Goal: Communication & Community: Answer question/provide support

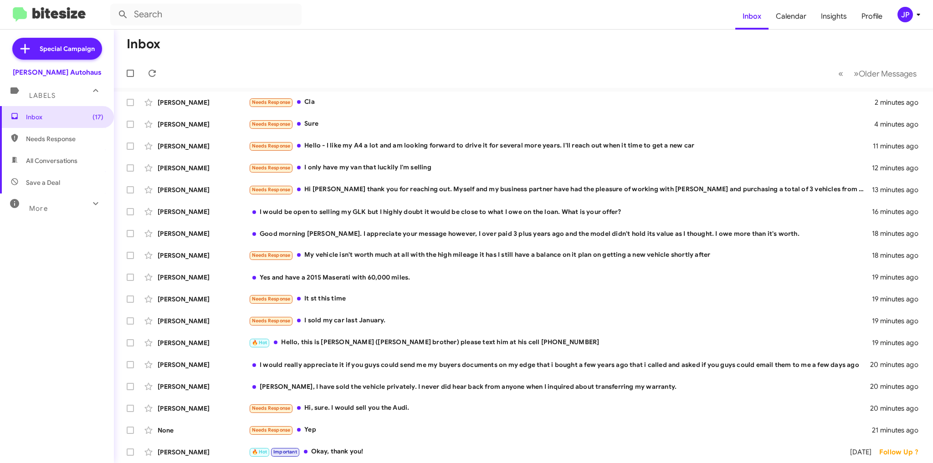
click at [335, 101] on div "Needs Response Cla" at bounding box center [562, 102] width 626 height 10
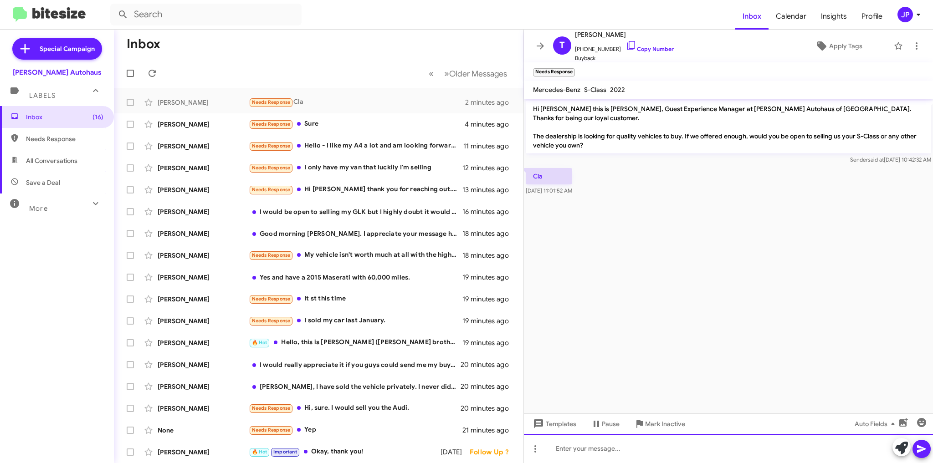
click at [582, 449] on div at bounding box center [728, 448] width 409 height 29
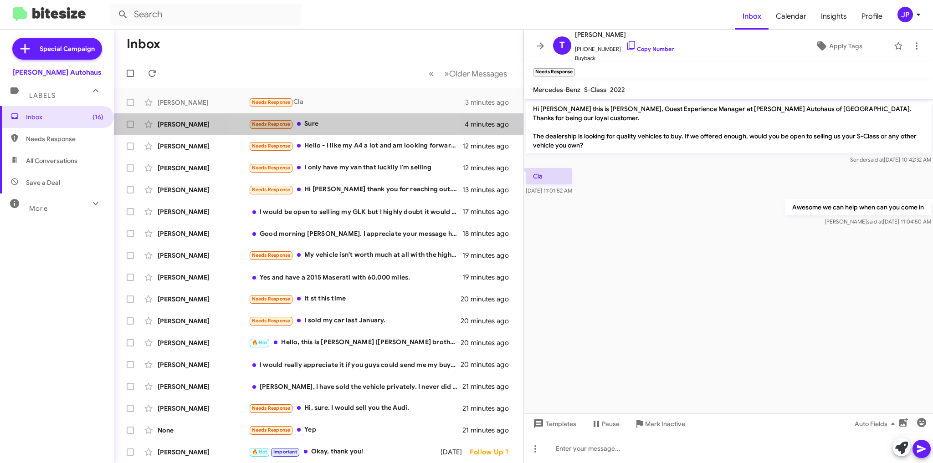
click at [340, 128] on div "Needs Response Sure" at bounding box center [357, 124] width 216 height 10
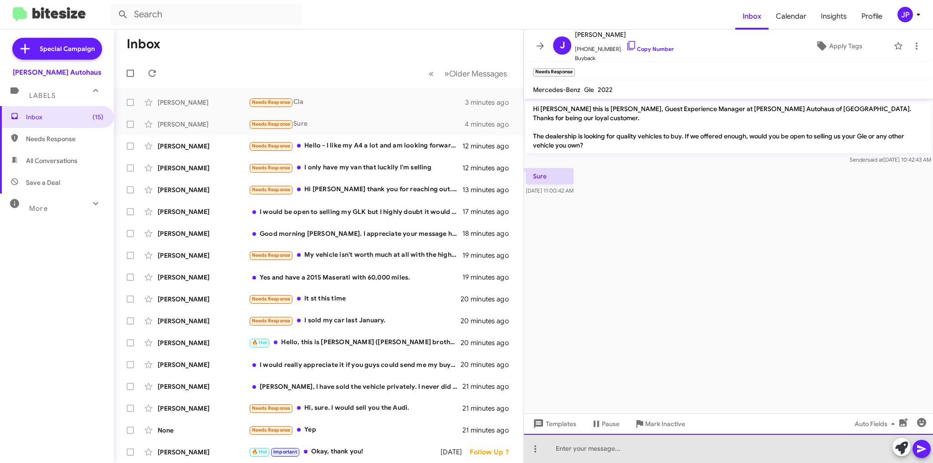
click at [597, 445] on div at bounding box center [728, 448] width 409 height 29
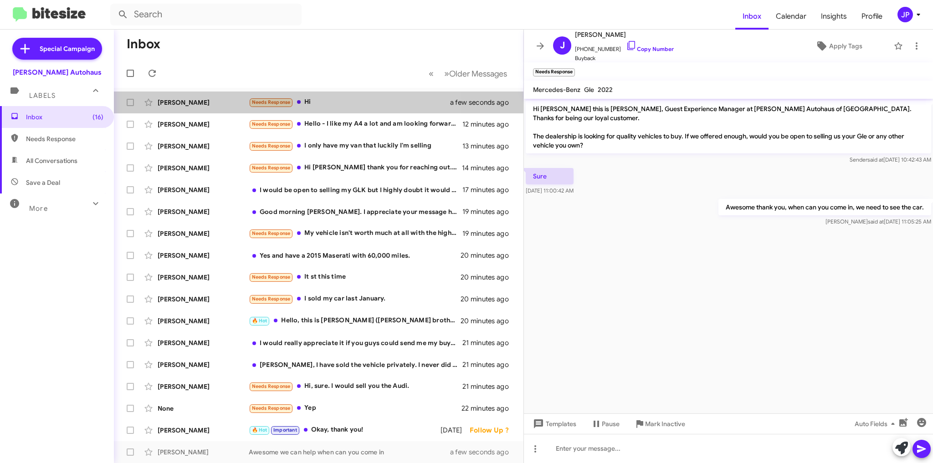
click at [330, 104] on div "Needs Response Hi" at bounding box center [355, 102] width 213 height 10
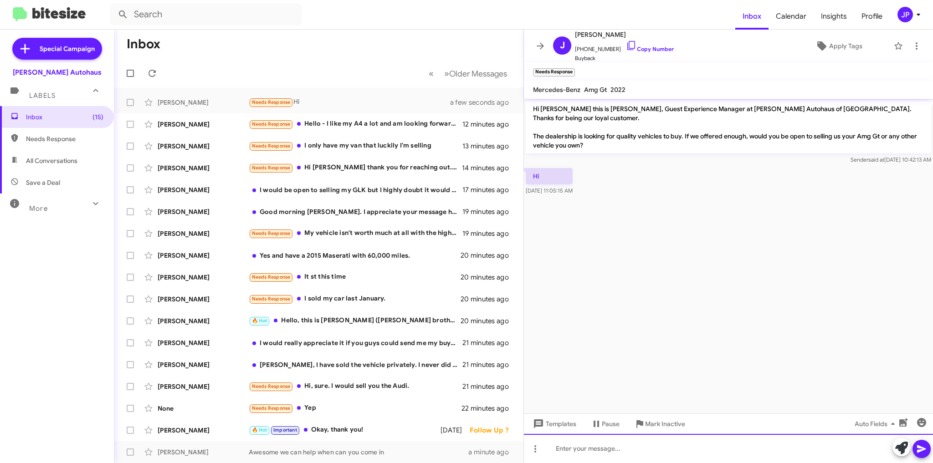
click at [591, 451] on div at bounding box center [728, 448] width 409 height 29
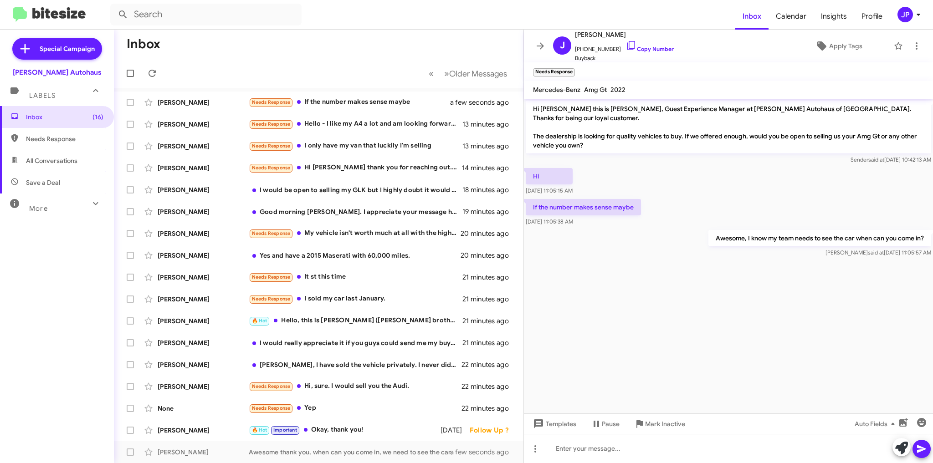
click at [342, 103] on div "Needs Response If the number makes sense maybe" at bounding box center [355, 102] width 213 height 10
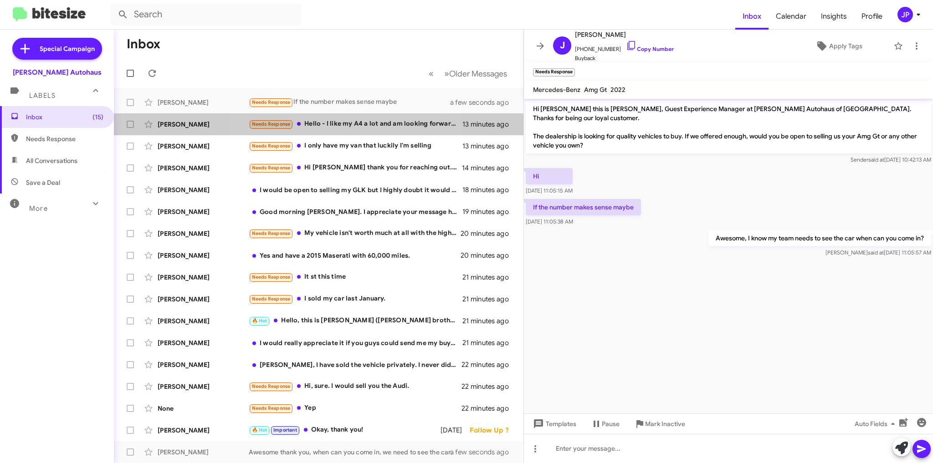
click at [343, 123] on div "Needs Response Hello - I like my A4 a lot and am looking forward to drive it fo…" at bounding box center [356, 124] width 214 height 10
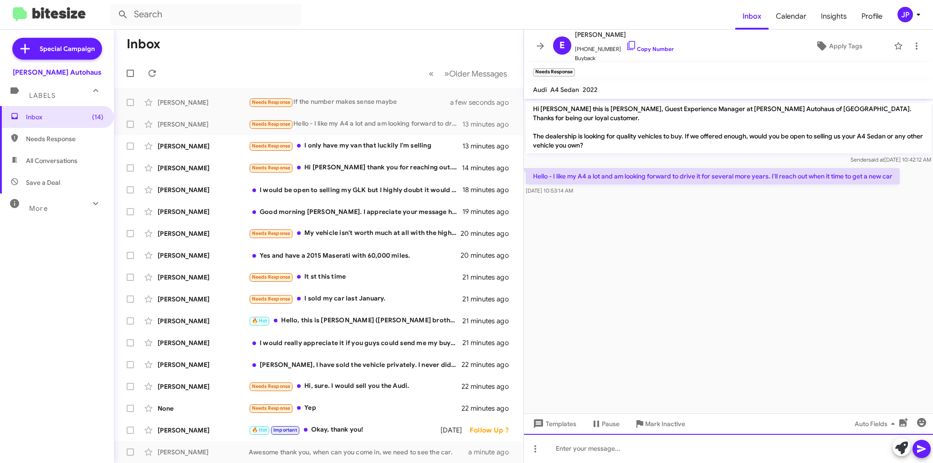
click at [598, 446] on div at bounding box center [728, 448] width 409 height 29
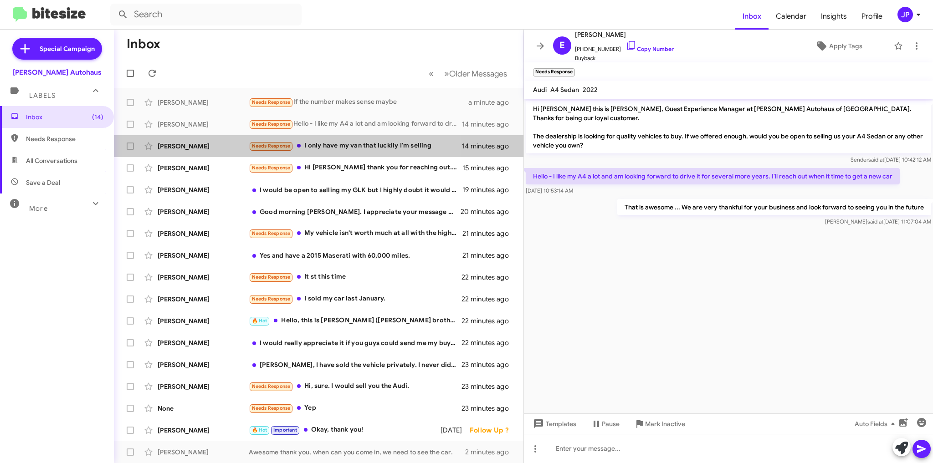
click at [356, 146] on div "Needs Response I only have my van that luckily I'm selling" at bounding box center [355, 146] width 213 height 10
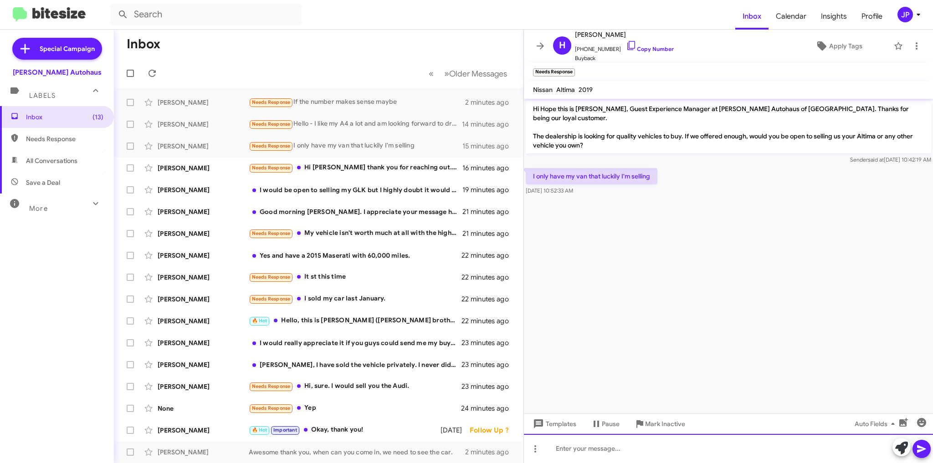
click at [589, 448] on div at bounding box center [728, 448] width 409 height 29
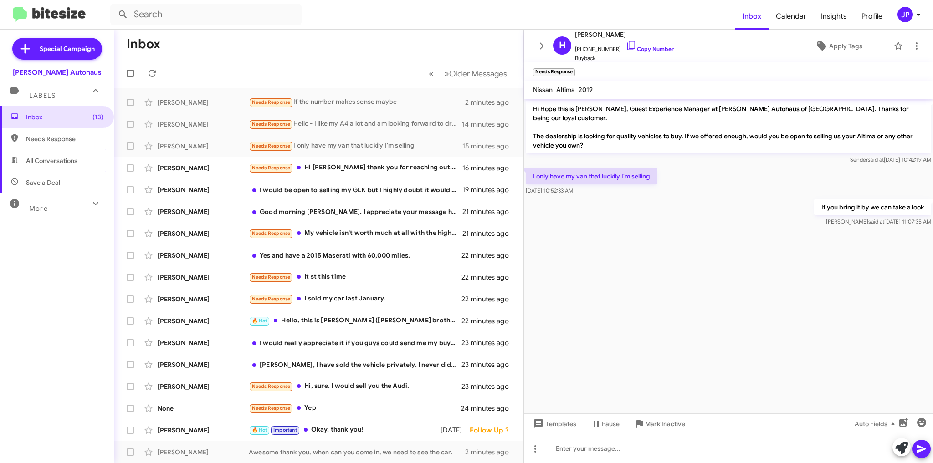
click at [327, 167] on div "Needs Response Hi [PERSON_NAME] thank you for reaching out. Myself and my busin…" at bounding box center [356, 168] width 214 height 10
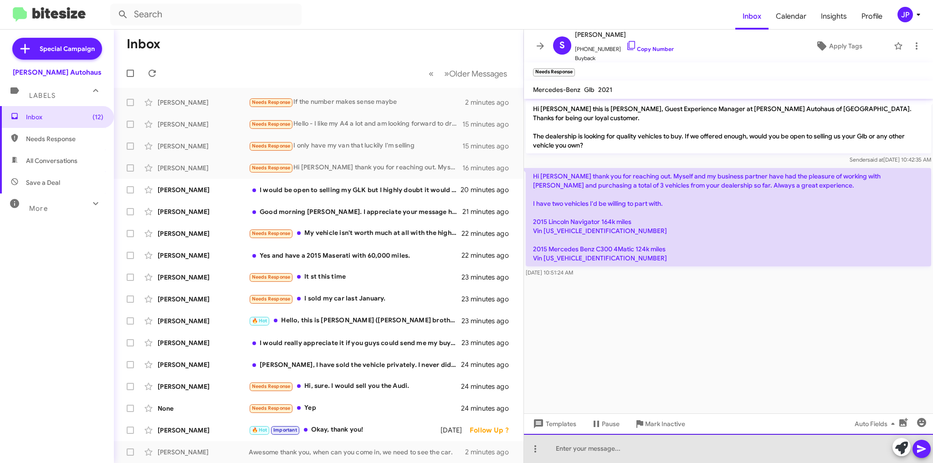
click at [573, 448] on div at bounding box center [728, 448] width 409 height 29
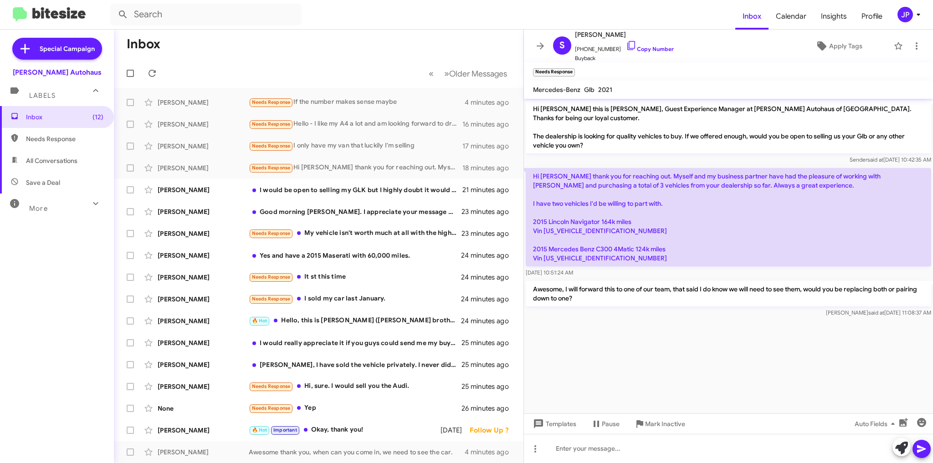
click at [327, 187] on div "I would be open to selling my GLK but I highly doubt it would be close to what …" at bounding box center [356, 189] width 214 height 9
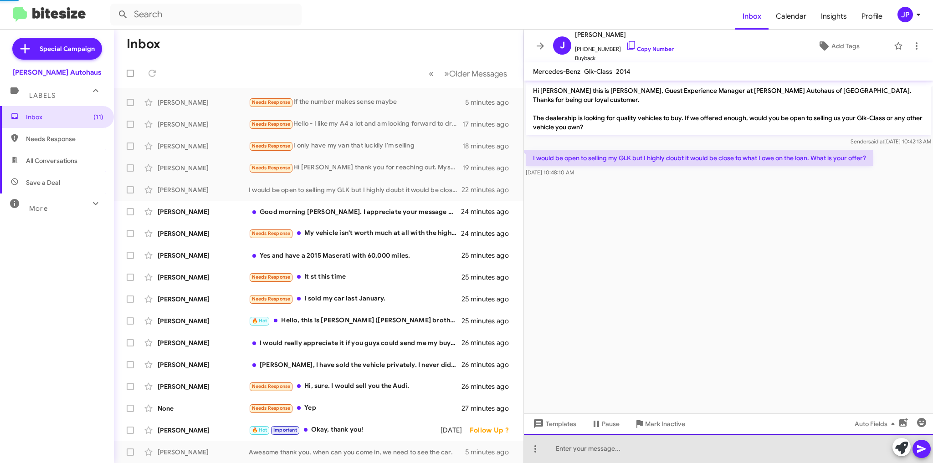
click at [599, 449] on div at bounding box center [728, 448] width 409 height 29
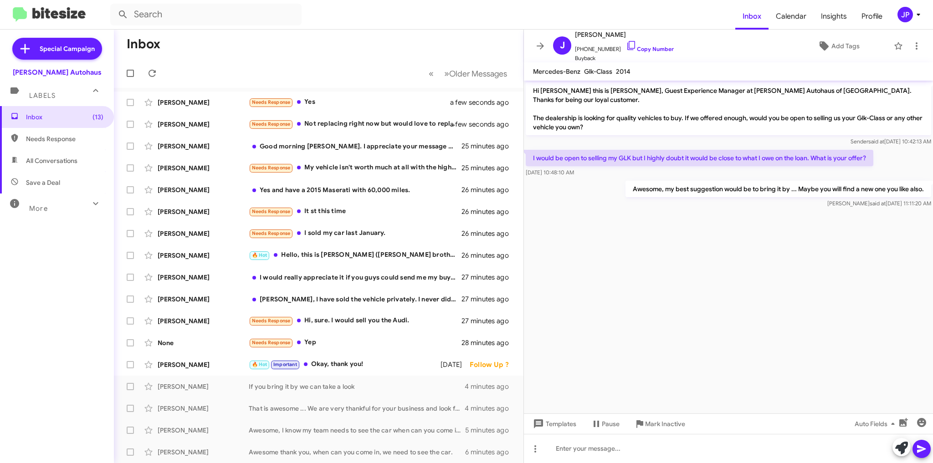
click at [336, 101] on div "Needs Response Yes" at bounding box center [355, 102] width 213 height 10
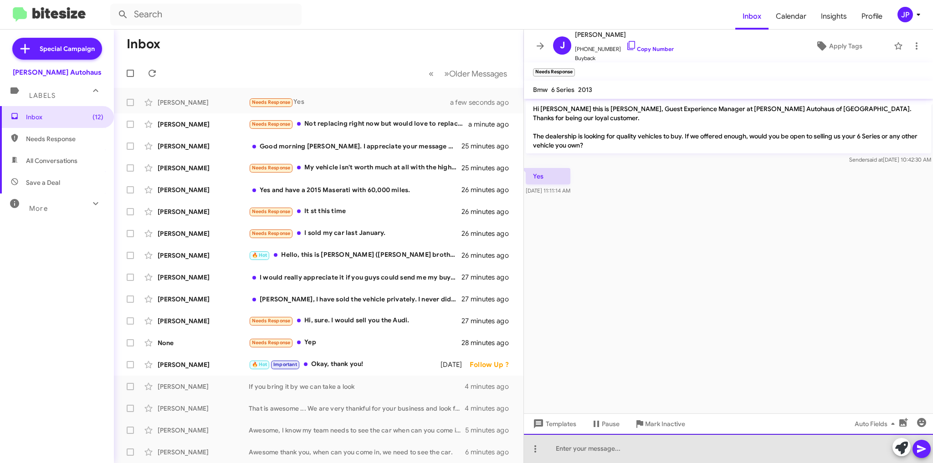
click at [566, 447] on div at bounding box center [728, 448] width 409 height 29
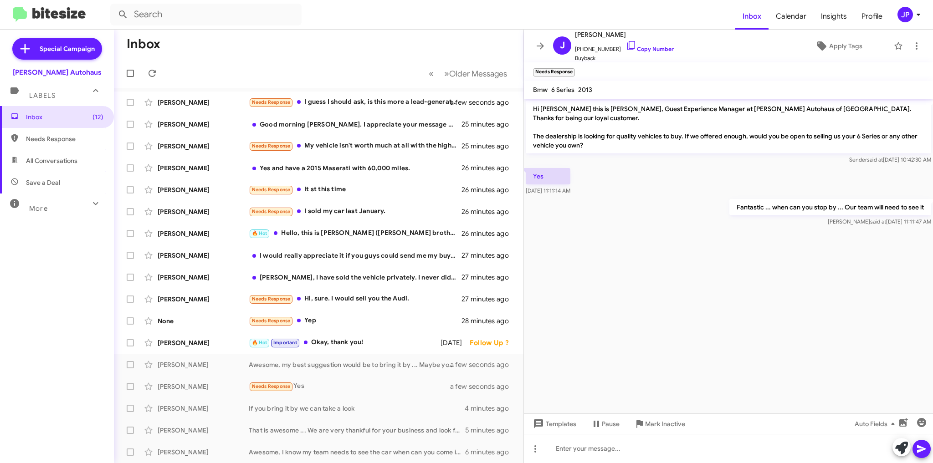
click at [355, 105] on div "Needs Response I guess I should ask, is this more a lead-generation tool or are…" at bounding box center [355, 102] width 213 height 10
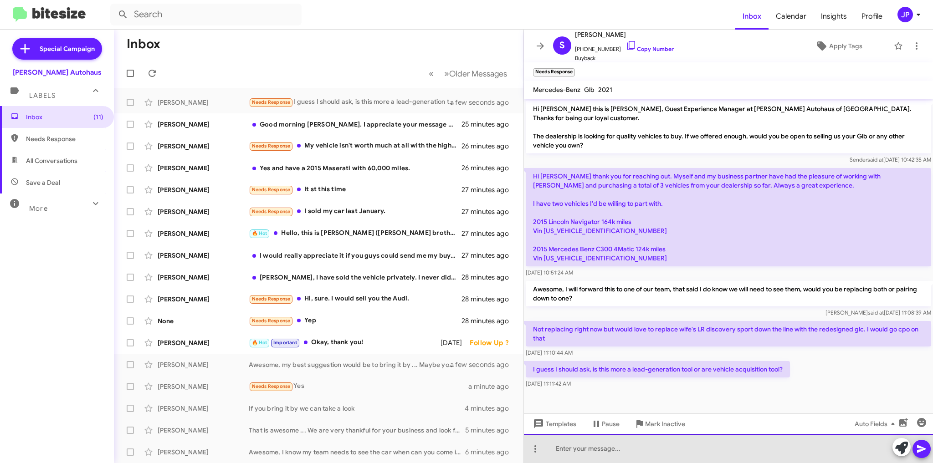
click at [580, 447] on div at bounding box center [728, 448] width 409 height 29
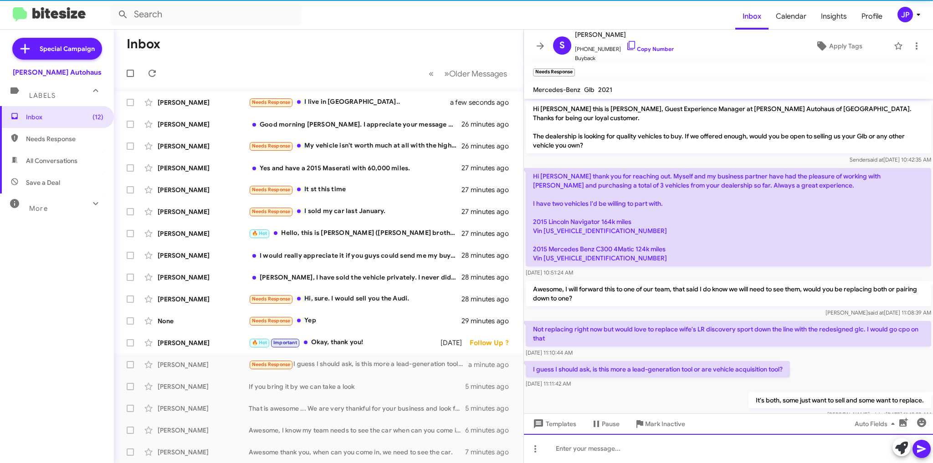
scroll to position [21, 0]
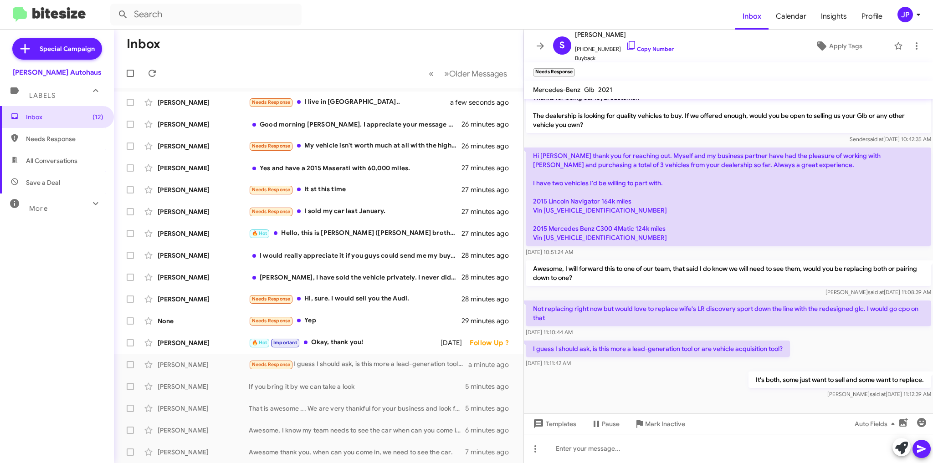
click at [329, 104] on div "Needs Response I live in [GEOGRAPHIC_DATA].." at bounding box center [355, 102] width 213 height 10
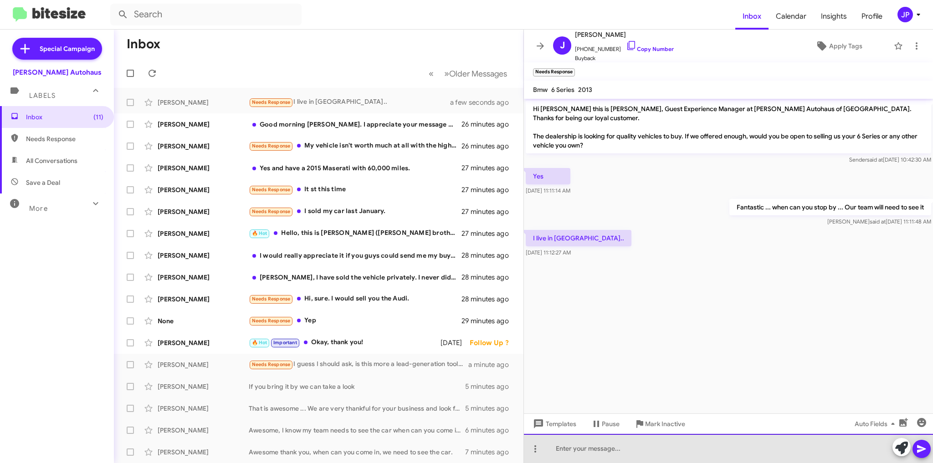
click at [562, 445] on div at bounding box center [728, 448] width 409 height 29
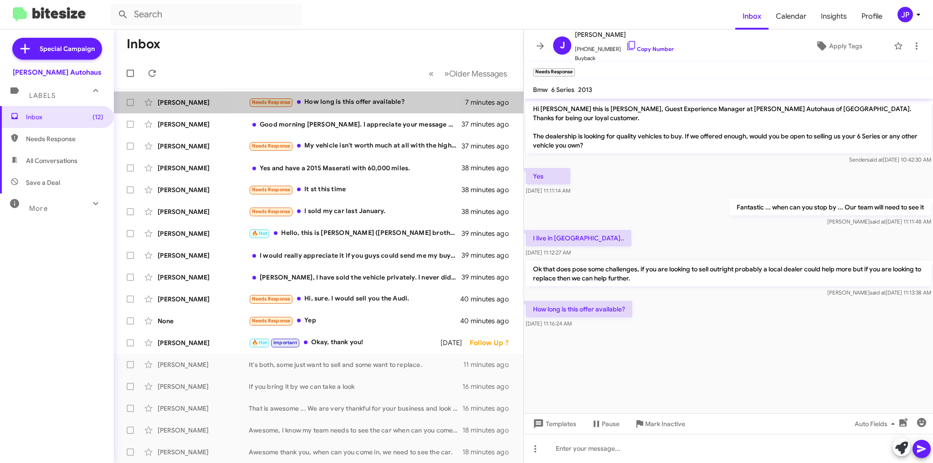
click at [331, 102] on div "Needs Response How long is this offer available?" at bounding box center [357, 102] width 216 height 10
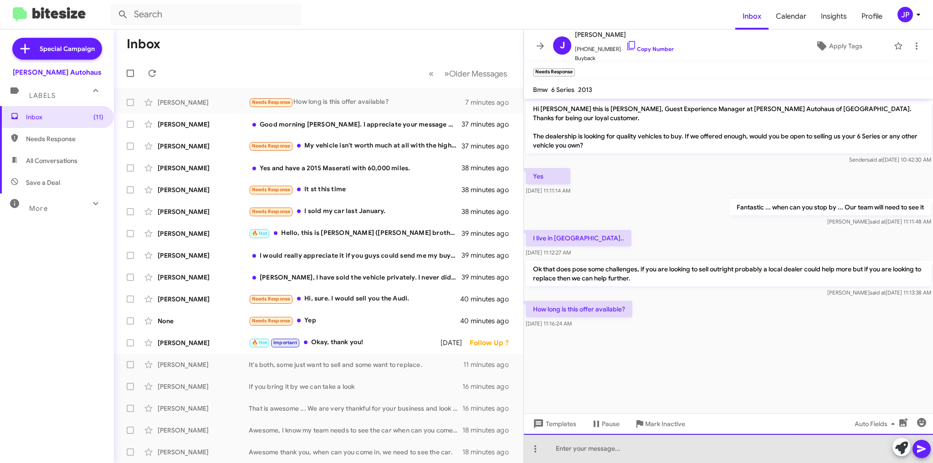
click at [574, 450] on div at bounding box center [728, 448] width 409 height 29
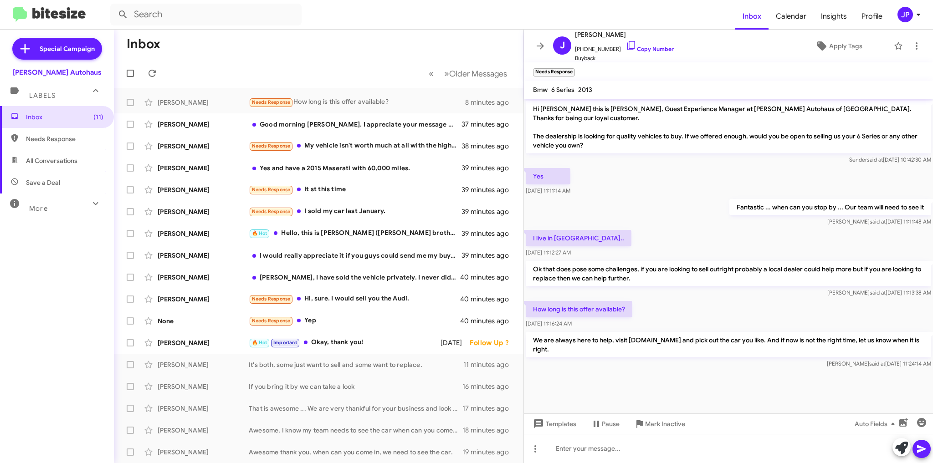
click at [335, 123] on div "Good morning [PERSON_NAME]. I appreciate your message however, I over paid 3 pl…" at bounding box center [355, 124] width 213 height 9
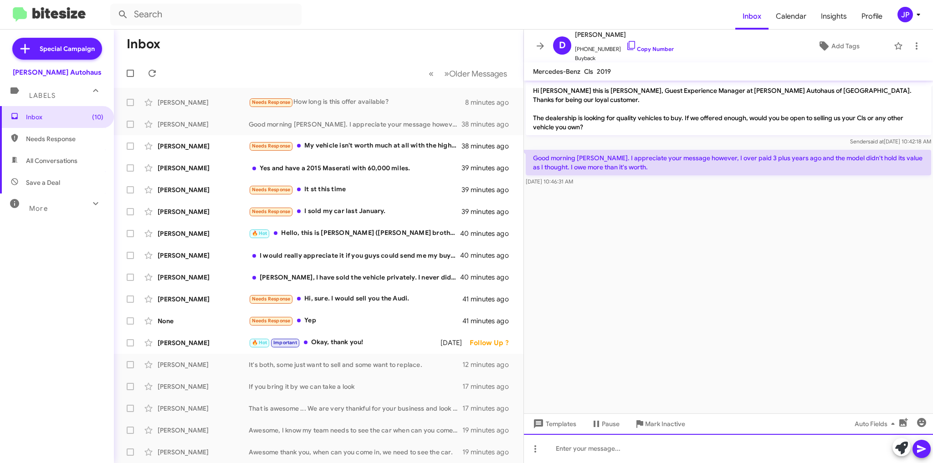
click at [567, 448] on div at bounding box center [728, 448] width 409 height 29
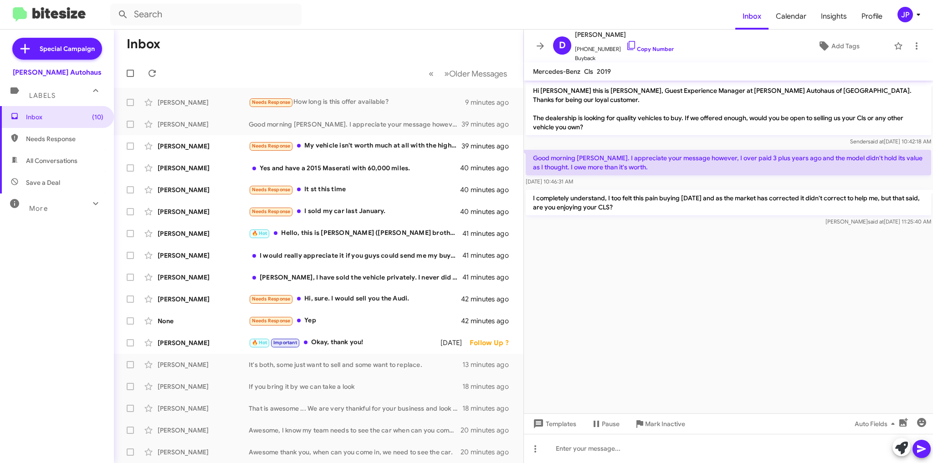
click at [332, 150] on div "Needs Response My vehicle isn't worth much at all with the high mileage it has …" at bounding box center [355, 146] width 213 height 10
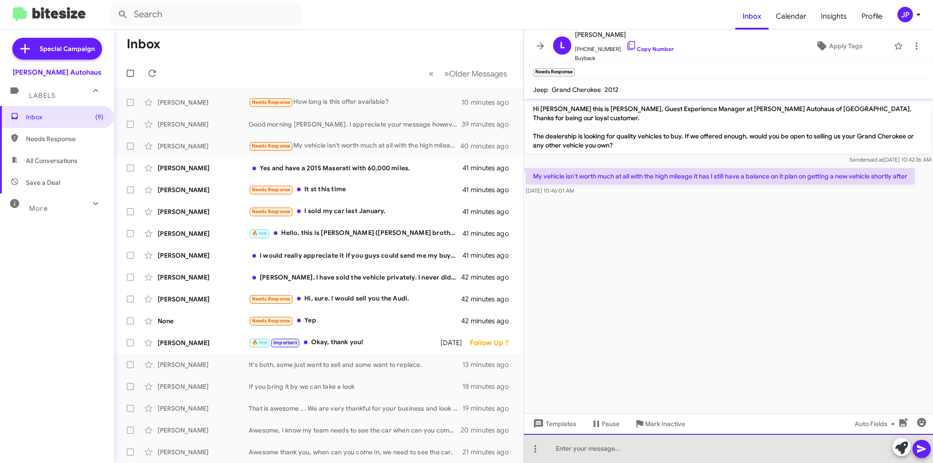
click at [612, 447] on div at bounding box center [728, 448] width 409 height 29
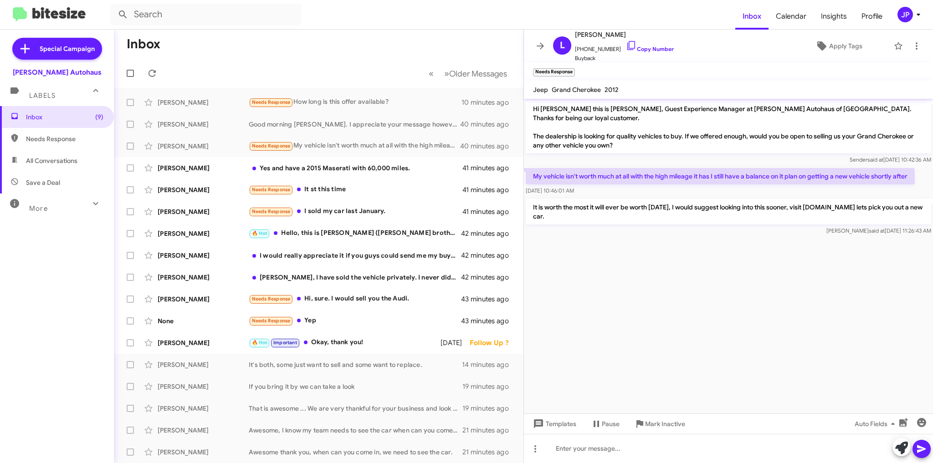
click at [326, 164] on div "Yes and have a 2015 Maserati with 60,000 miles." at bounding box center [356, 168] width 214 height 9
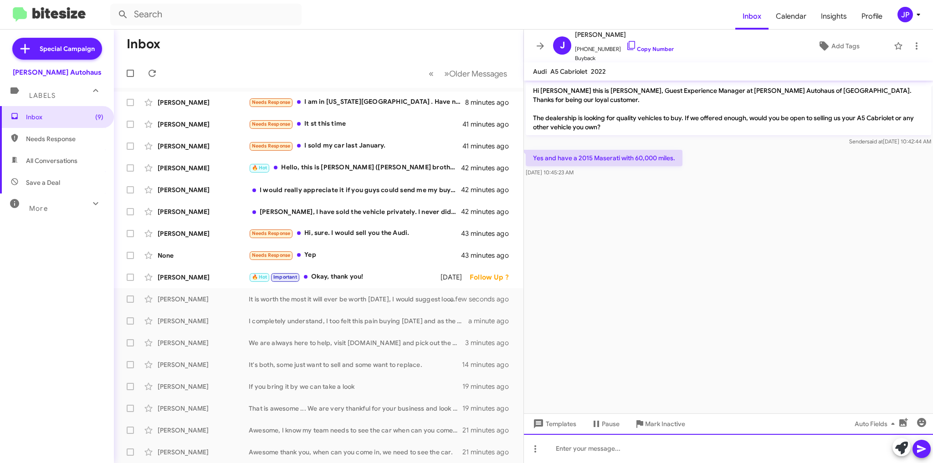
click at [568, 446] on div at bounding box center [728, 448] width 409 height 29
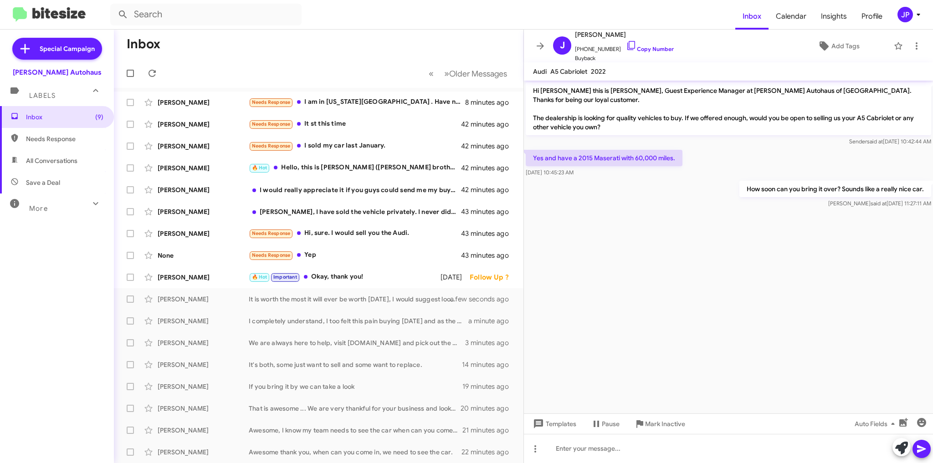
click at [351, 104] on div "Needs Response I am in [US_STATE][GEOGRAPHIC_DATA] . Have not decided yet" at bounding box center [357, 102] width 216 height 10
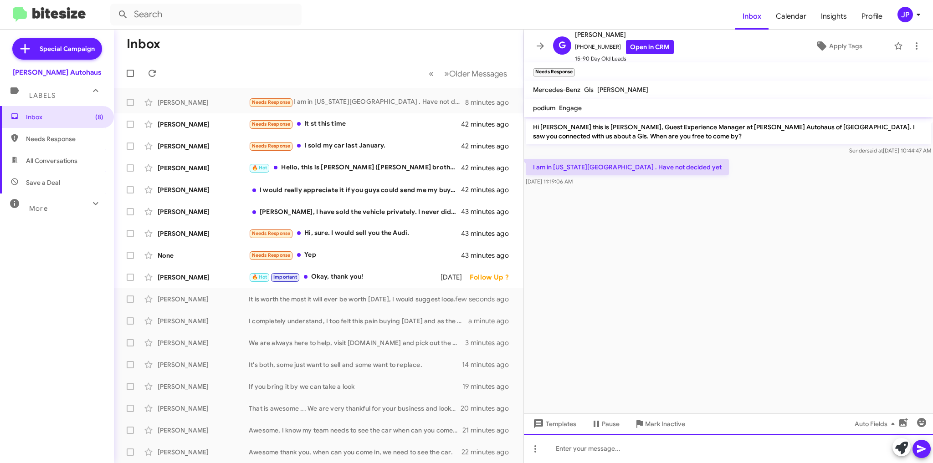
click at [565, 451] on div at bounding box center [728, 448] width 409 height 29
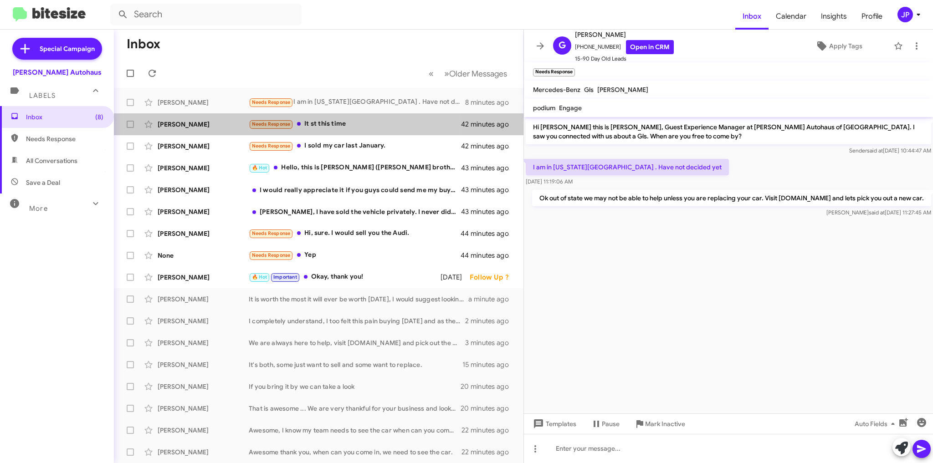
click at [332, 120] on div "Needs Response It st this time" at bounding box center [355, 124] width 213 height 10
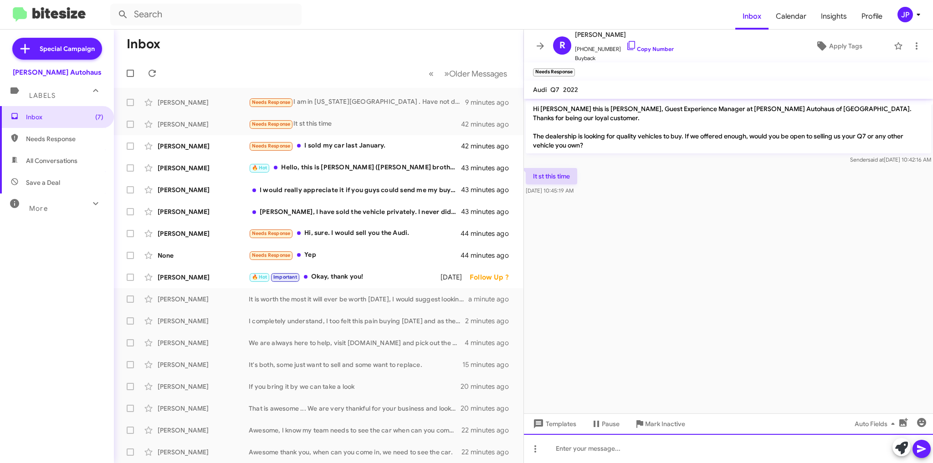
click at [570, 448] on div at bounding box center [728, 448] width 409 height 29
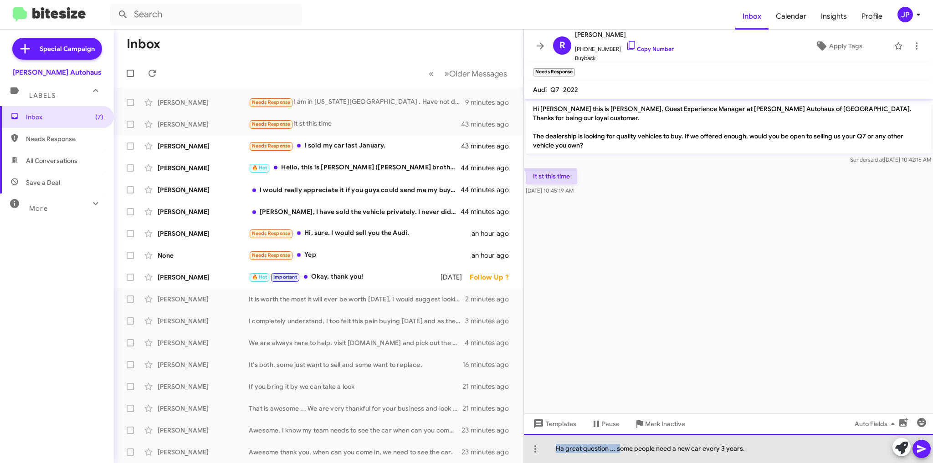
drag, startPoint x: 619, startPoint y: 448, endPoint x: 550, endPoint y: 449, distance: 69.3
click at [550, 449] on div "Ha great question ... some people need a new car every 3 years." at bounding box center [728, 448] width 409 height 29
click at [701, 447] on div "Some people need a new car every 3 years." at bounding box center [728, 448] width 409 height 29
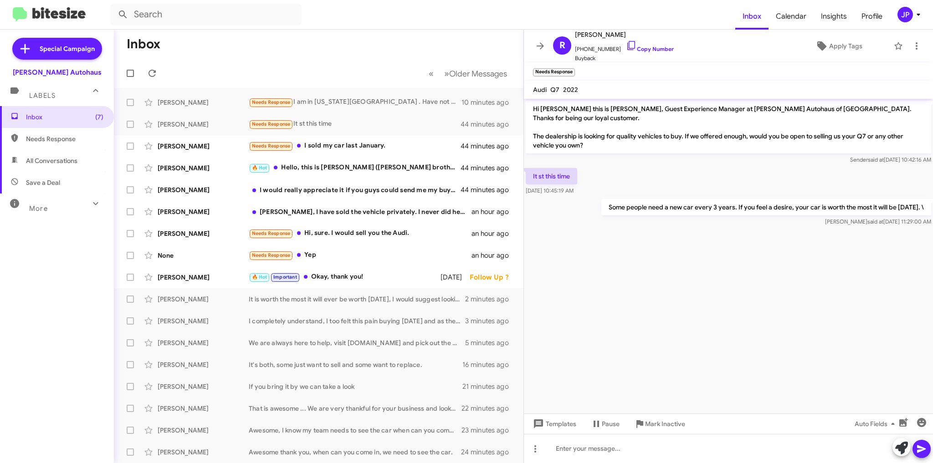
click at [350, 152] on div "[PERSON_NAME] Needs Response I sold my car last January. 44 minutes ago" at bounding box center [318, 146] width 395 height 18
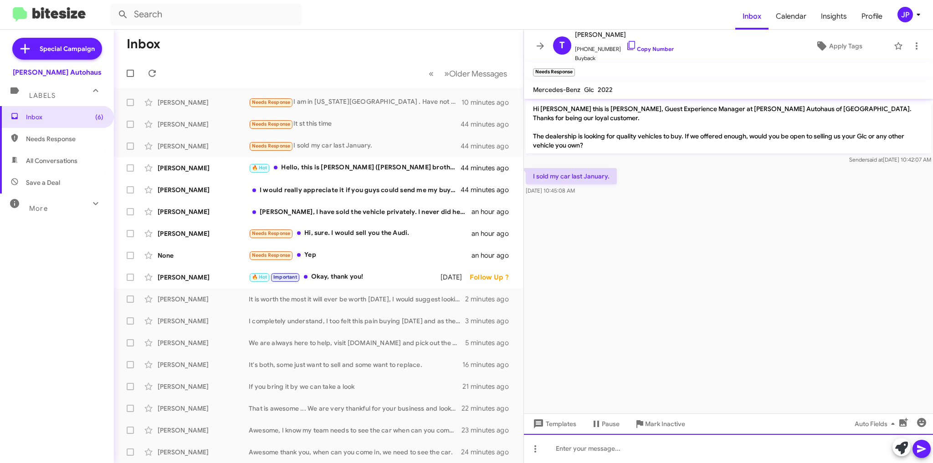
click at [567, 447] on div at bounding box center [728, 448] width 409 height 29
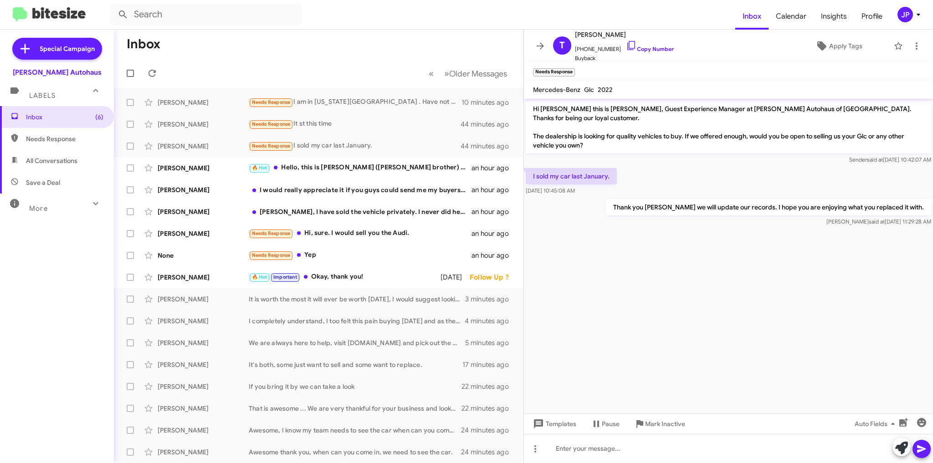
click at [325, 166] on div "🔥 Hot Hello, this is [PERSON_NAME] ([PERSON_NAME] brother) please text him at h…" at bounding box center [360, 168] width 223 height 10
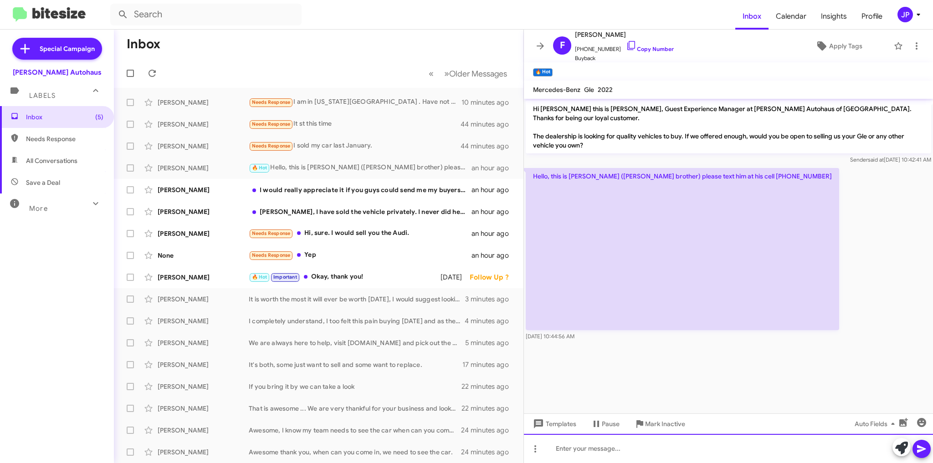
click at [598, 448] on div at bounding box center [728, 448] width 409 height 29
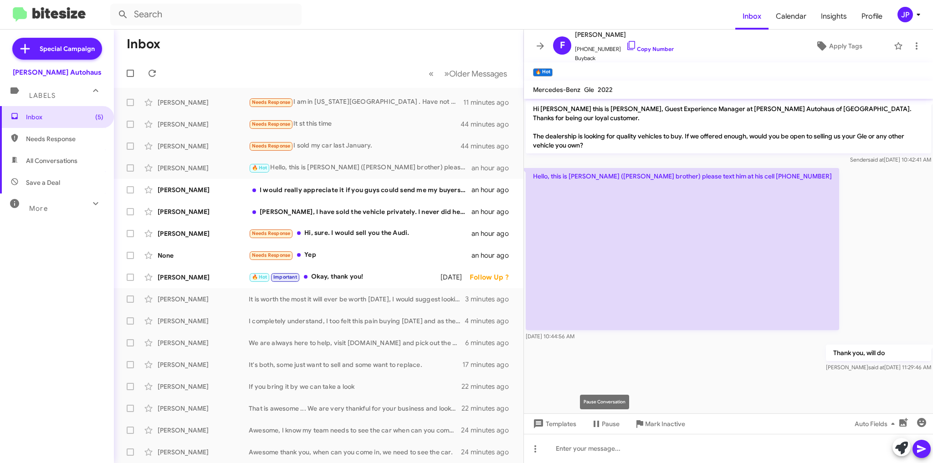
click at [605, 423] on span "Pause" at bounding box center [611, 424] width 18 height 16
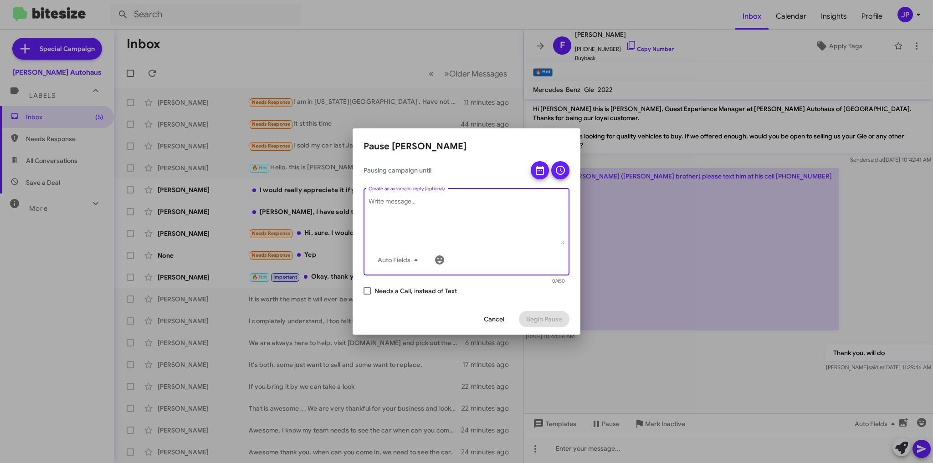
click at [416, 200] on textarea "Create an automatic reply (optional)" at bounding box center [467, 220] width 196 height 47
type textarea "Brothers car?"
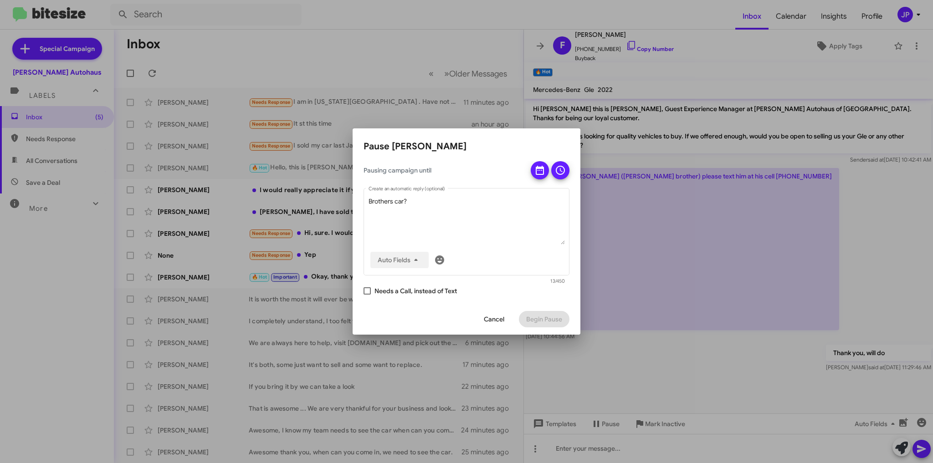
click at [417, 261] on icon "button" at bounding box center [416, 260] width 11 height 11
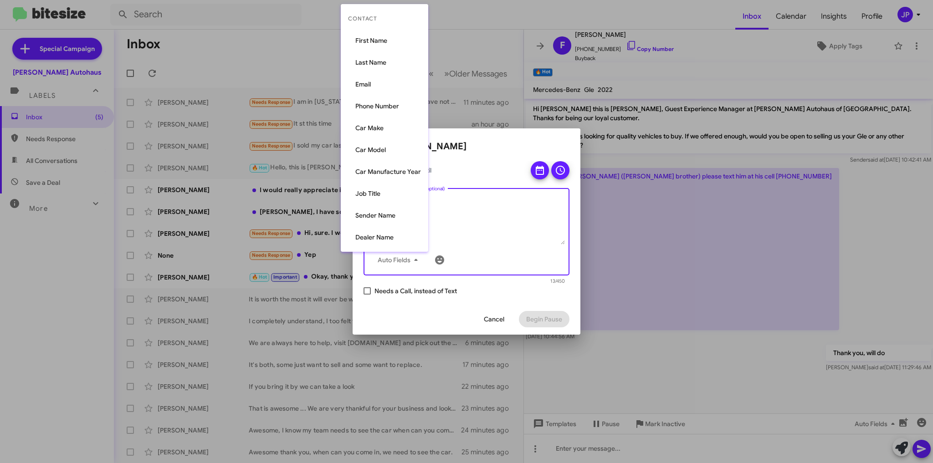
click at [372, 191] on button "Job Title" at bounding box center [384, 194] width 87 height 22
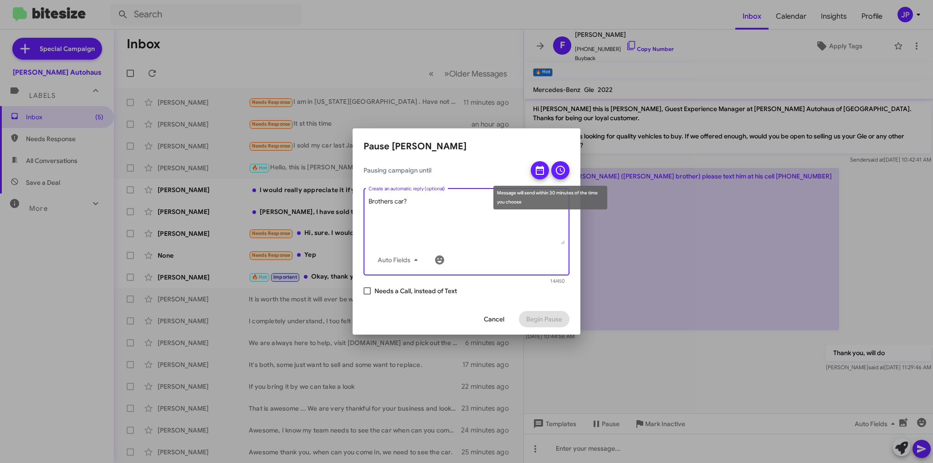
type textarea "Brothers car?"
click at [538, 168] on icon at bounding box center [540, 170] width 8 height 9
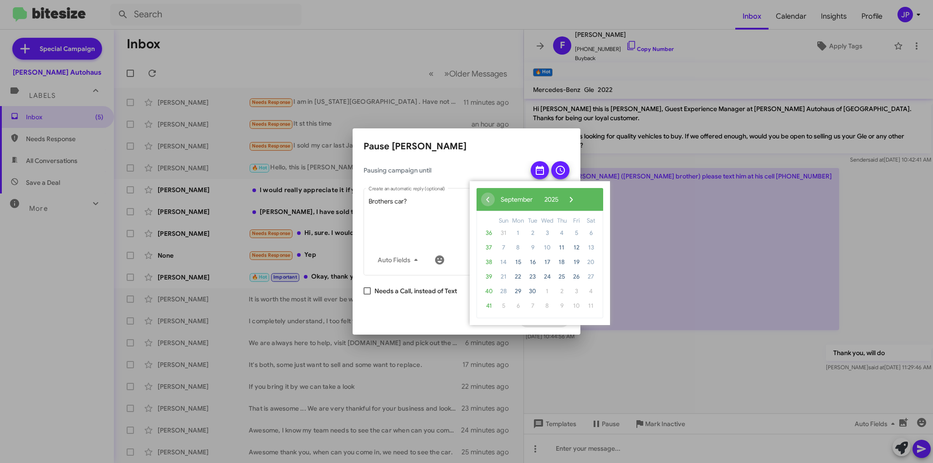
click at [578, 199] on span "›" at bounding box center [572, 200] width 14 height 14
click at [571, 199] on span "›" at bounding box center [564, 200] width 14 height 14
click at [543, 292] on span "31" at bounding box center [547, 291] width 15 height 15
click at [546, 292] on span "31" at bounding box center [547, 291] width 15 height 15
click at [547, 292] on span "31" at bounding box center [547, 291] width 15 height 15
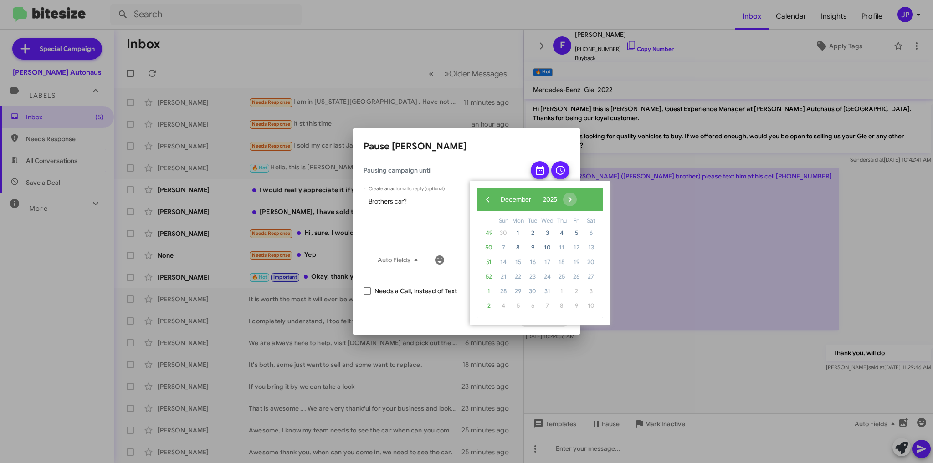
click at [534, 289] on span "30" at bounding box center [532, 291] width 15 height 15
click at [545, 250] on span "10" at bounding box center [547, 248] width 15 height 15
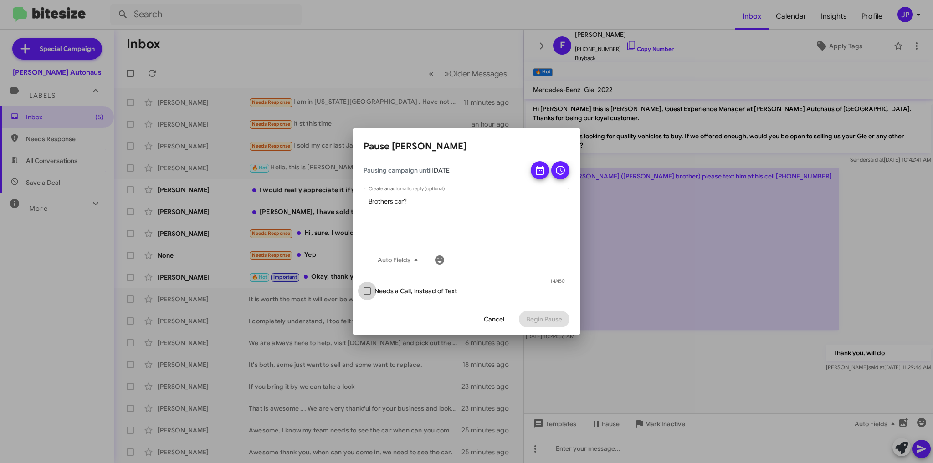
click at [369, 293] on span at bounding box center [367, 291] width 7 height 7
click at [367, 295] on input "Needs a Call, instead of Text" at bounding box center [367, 295] width 0 height 0
click at [372, 293] on label "Needs a Call, instead of Text" at bounding box center [410, 291] width 93 height 11
click at [367, 295] on input "Needs a Call, instead of Text" at bounding box center [367, 295] width 0 height 0
checkbox input "false"
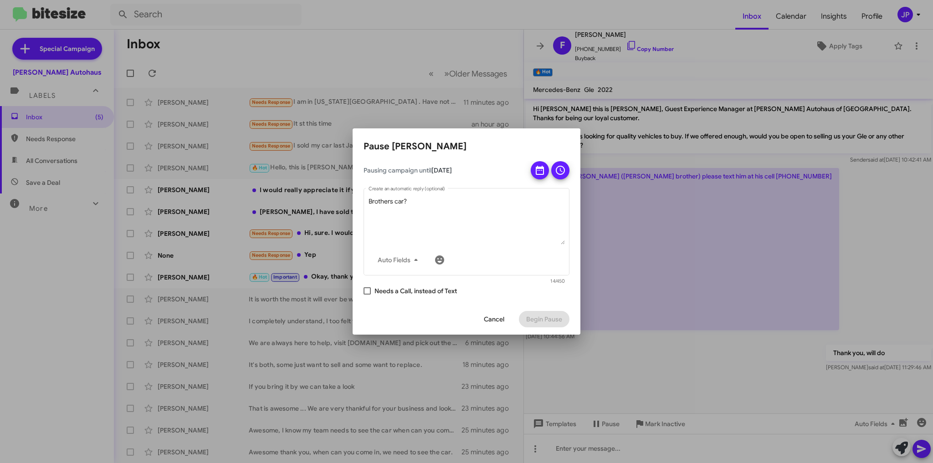
click at [494, 319] on span "Cancel" at bounding box center [494, 319] width 21 height 16
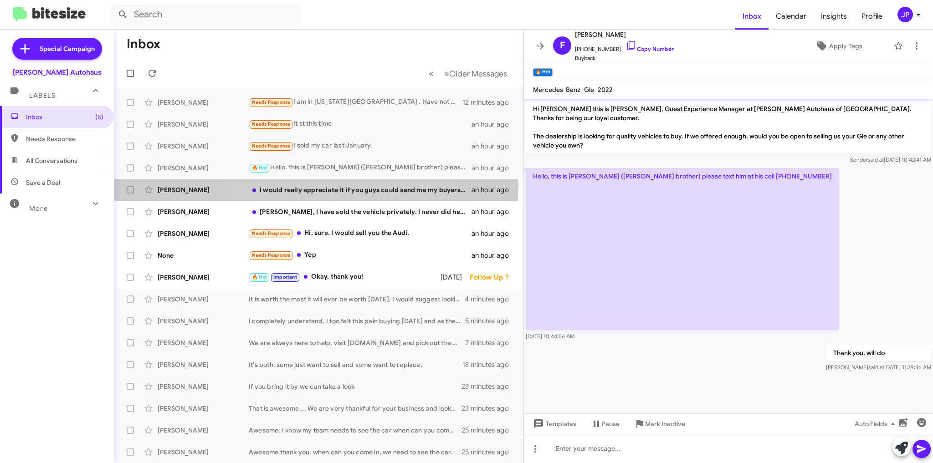
click at [314, 186] on div "I would really appreciate it if you guys could send me my buyers documents on m…" at bounding box center [360, 189] width 223 height 9
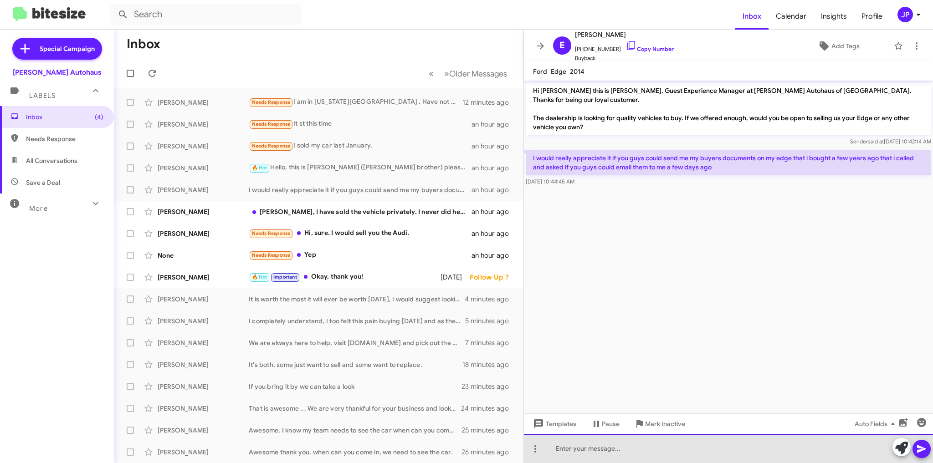
click at [591, 449] on div at bounding box center [728, 448] width 409 height 29
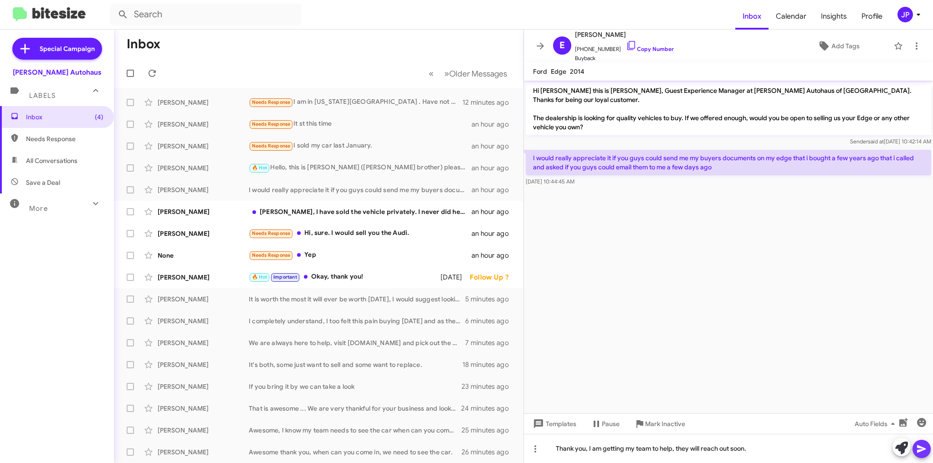
click at [918, 451] on icon at bounding box center [921, 450] width 9 height 8
click at [318, 215] on div "[PERSON_NAME], I have sold the vehicle privately. I never did hear back from an…" at bounding box center [360, 211] width 223 height 9
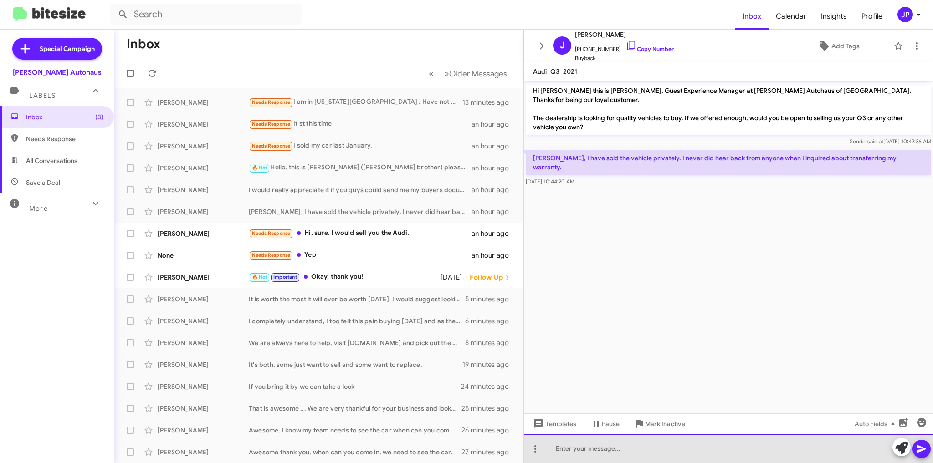
click at [586, 447] on div at bounding box center [728, 448] width 409 height 29
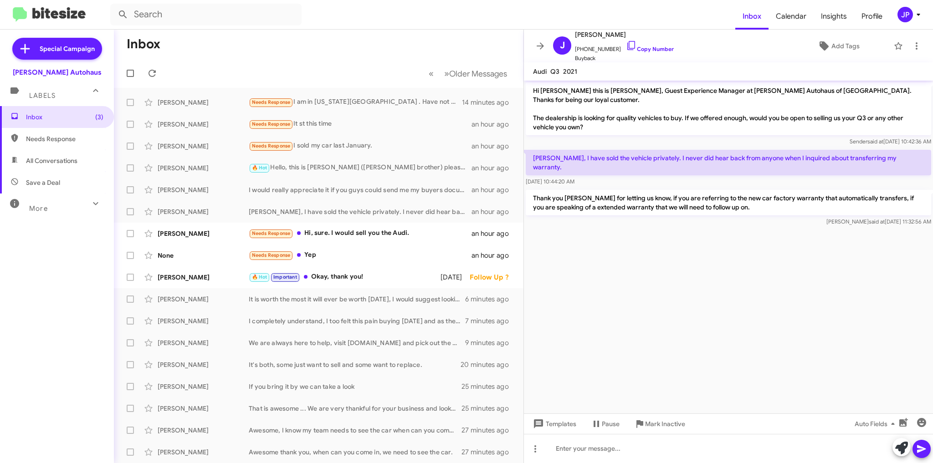
click at [358, 234] on div "Needs Response Hi, sure. I would sell you the Audi." at bounding box center [360, 233] width 223 height 10
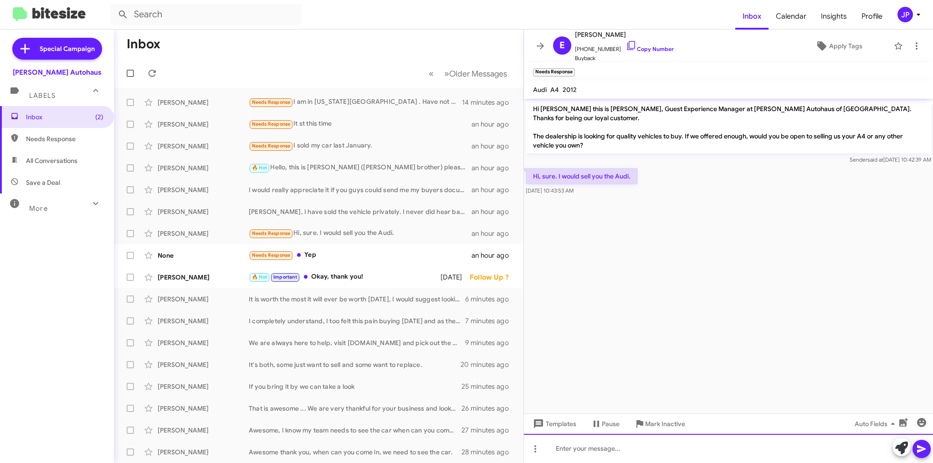
click at [581, 452] on div at bounding box center [728, 448] width 409 height 29
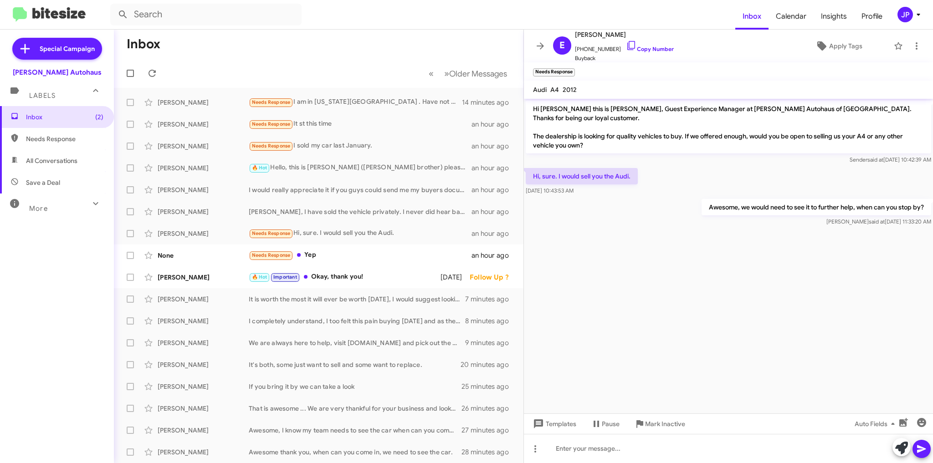
click at [323, 252] on div "Needs Response Yep" at bounding box center [360, 255] width 223 height 10
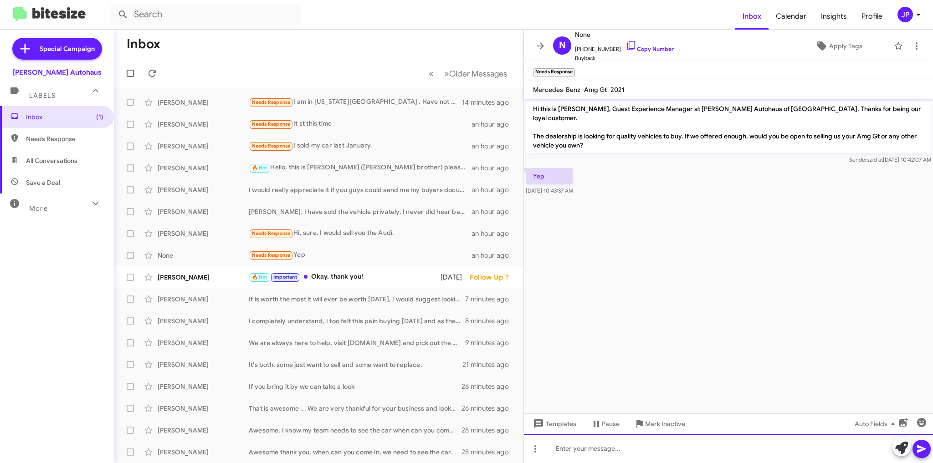
click at [573, 445] on div at bounding box center [728, 448] width 409 height 29
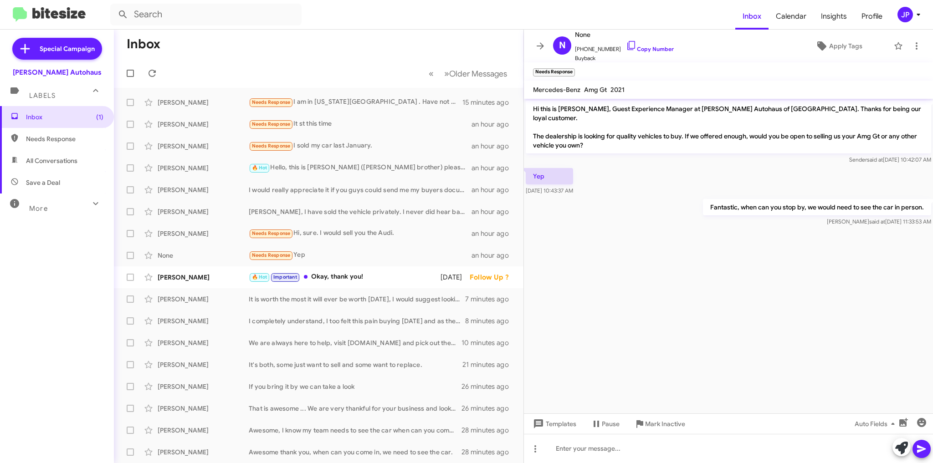
click at [326, 277] on div "🔥 Hot Important Okay, thank you!" at bounding box center [344, 277] width 191 height 10
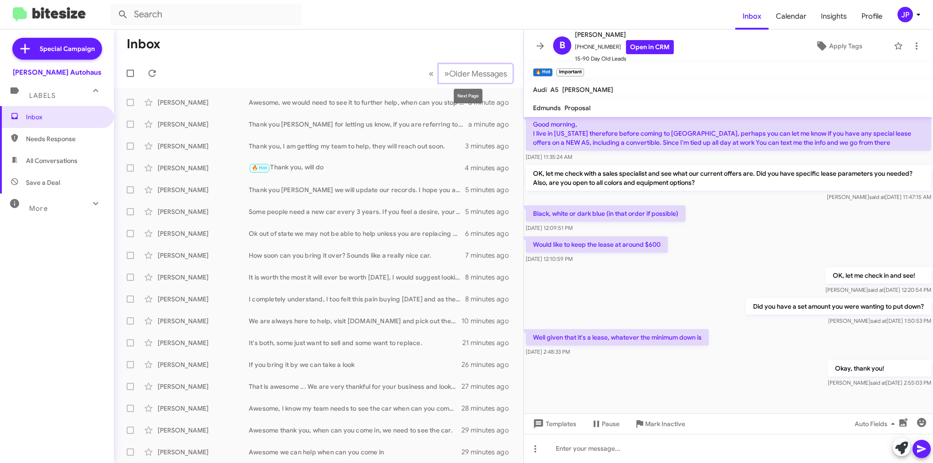
click at [449, 74] on span "Older Messages" at bounding box center [478, 74] width 58 height 10
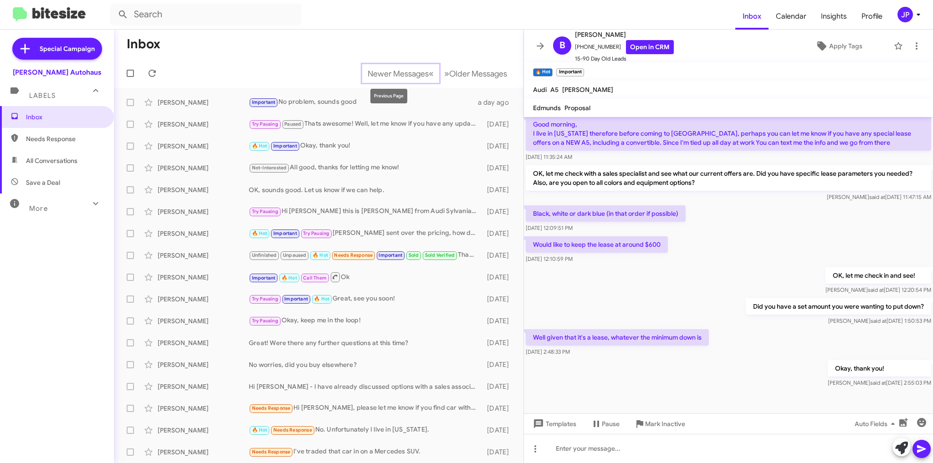
click at [429, 72] on span "«" at bounding box center [431, 73] width 5 height 11
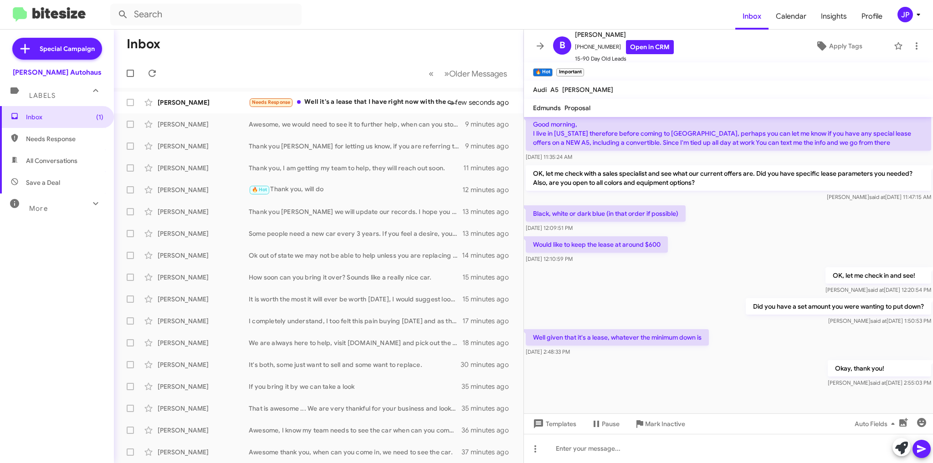
click at [329, 99] on div "Needs Response Well it's a lease that I have right now with the cla. Just not t…" at bounding box center [355, 102] width 213 height 10
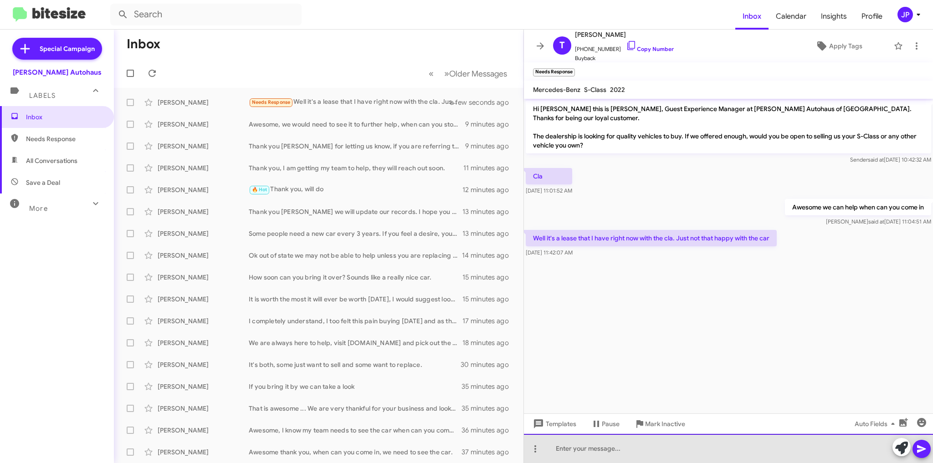
click at [567, 449] on div at bounding box center [728, 448] width 409 height 29
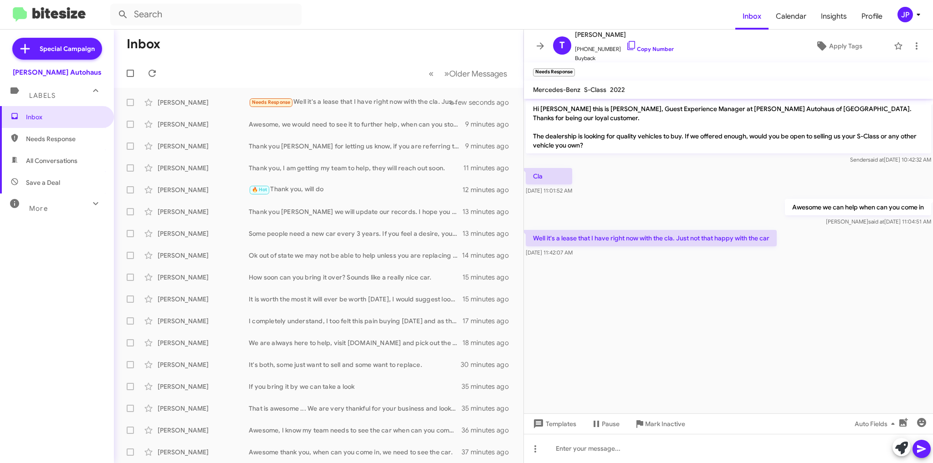
drag, startPoint x: 626, startPoint y: 34, endPoint x: 576, endPoint y: 32, distance: 49.7
click at [576, 32] on span "[PERSON_NAME]" at bounding box center [624, 34] width 99 height 11
copy span "[PERSON_NAME]"
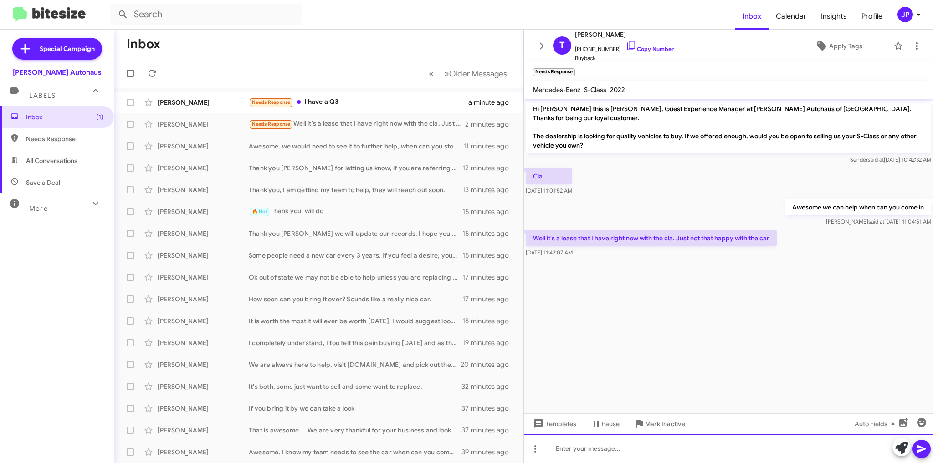
click at [575, 447] on div at bounding box center [728, 448] width 409 height 29
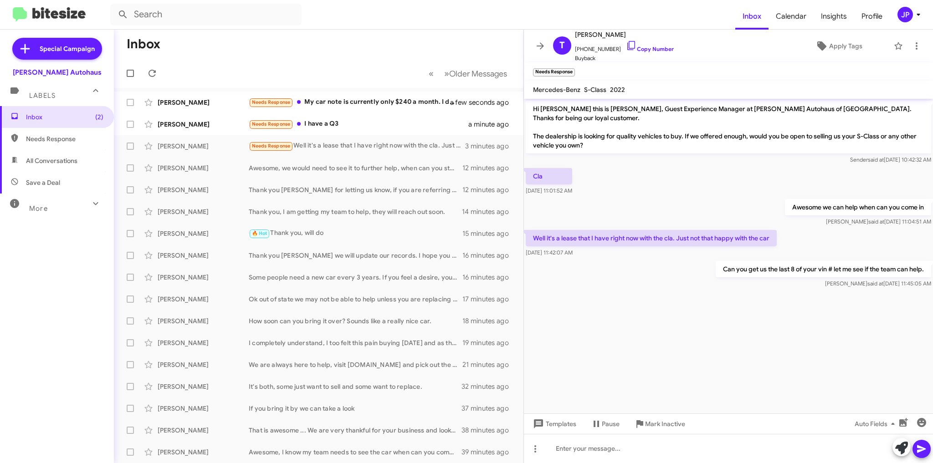
click at [318, 123] on div "Needs Response I have a Q3" at bounding box center [359, 124] width 220 height 10
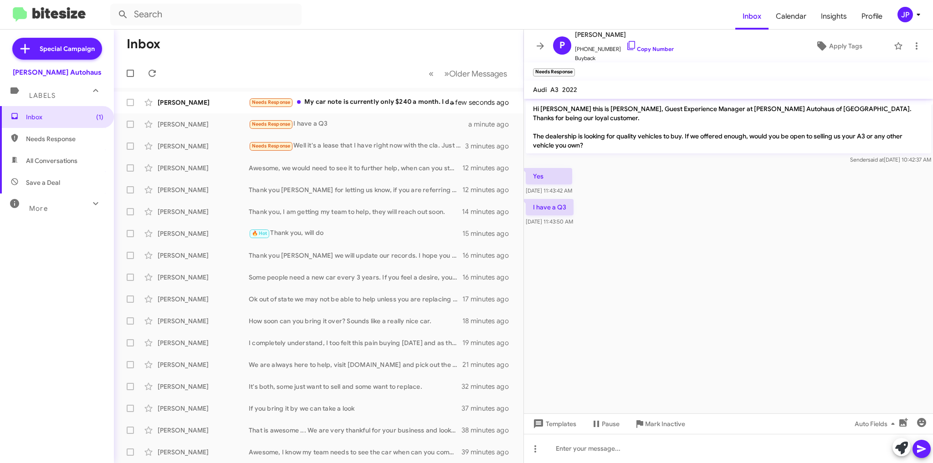
click at [355, 99] on div "Needs Response My car note is currently only $240 a month. I don't want anythin…" at bounding box center [355, 102] width 213 height 10
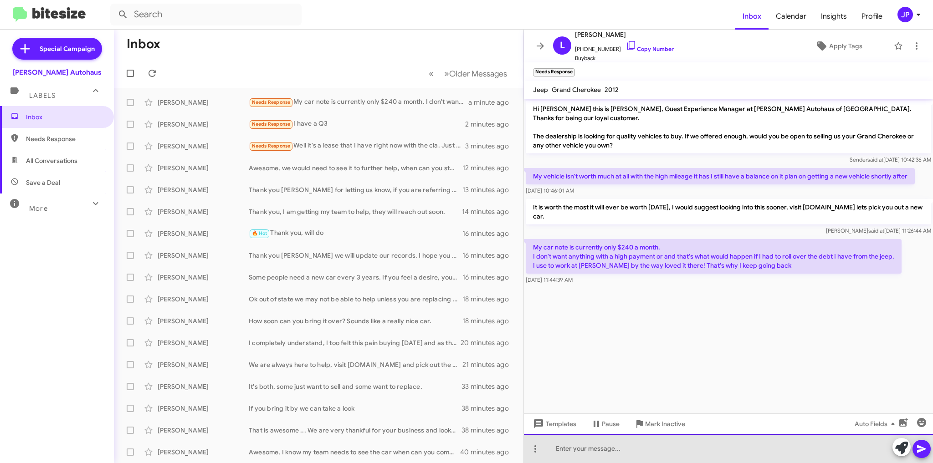
click at [582, 448] on div at bounding box center [728, 448] width 409 height 29
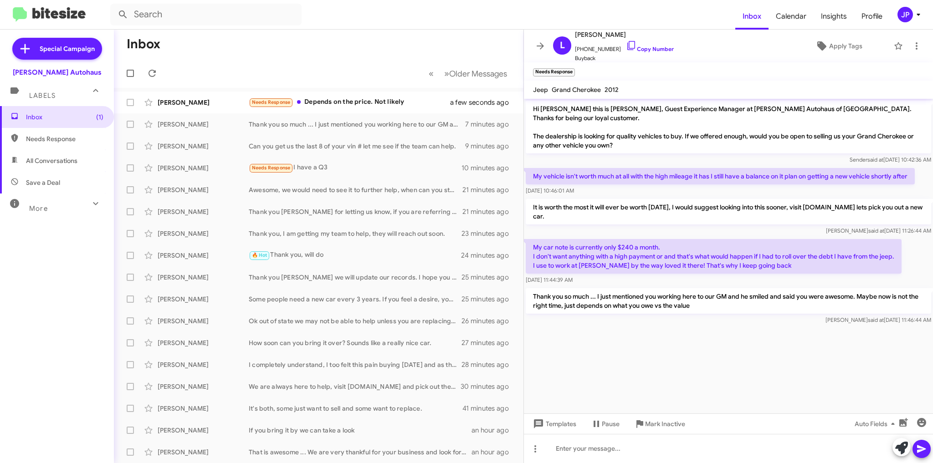
click at [349, 103] on div "Needs Response Depends on the price. Not likely" at bounding box center [355, 102] width 213 height 10
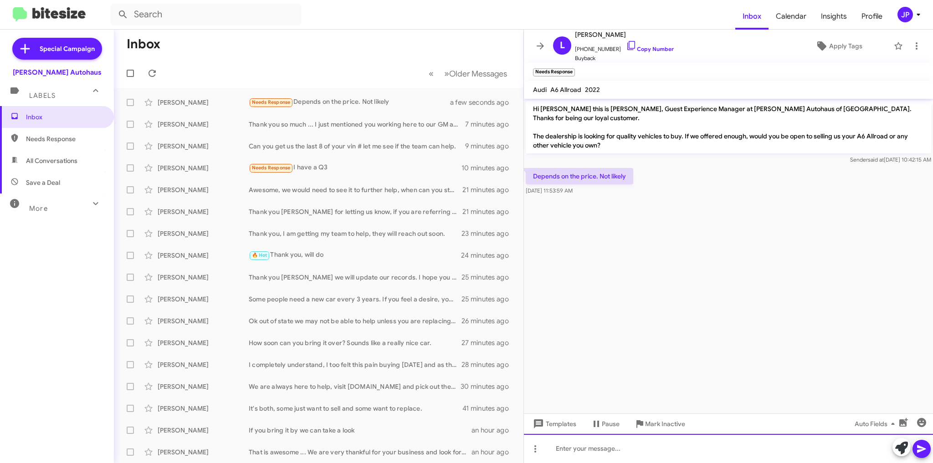
click at [567, 447] on div at bounding box center [728, 448] width 409 height 29
